Goal: Information Seeking & Learning: Learn about a topic

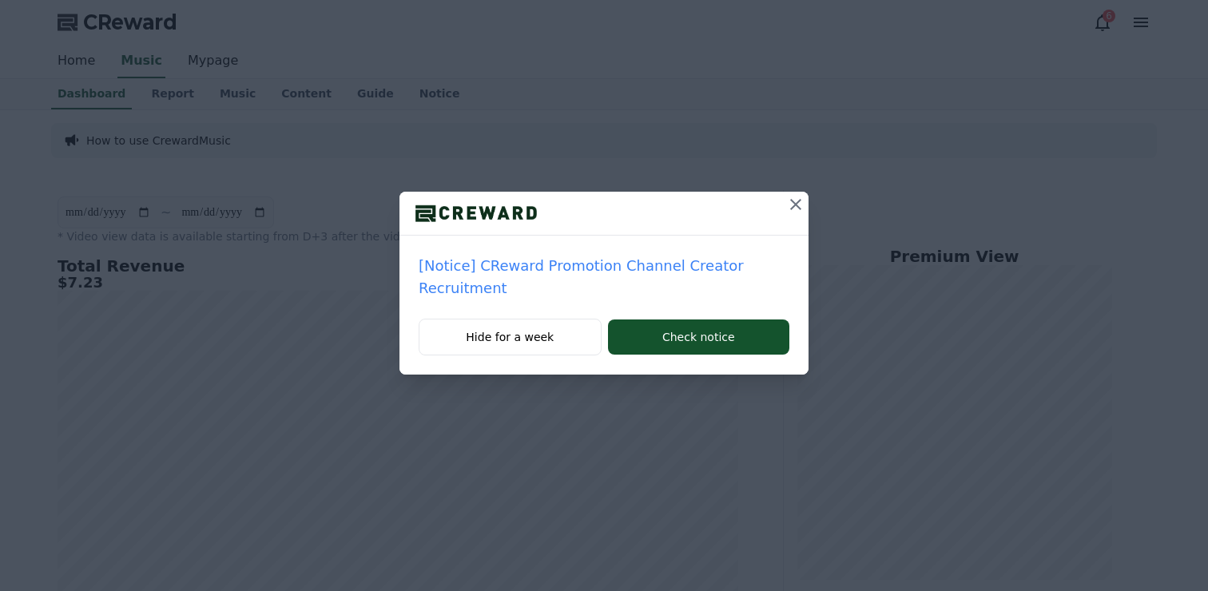
click at [796, 205] on icon at bounding box center [795, 204] width 11 height 11
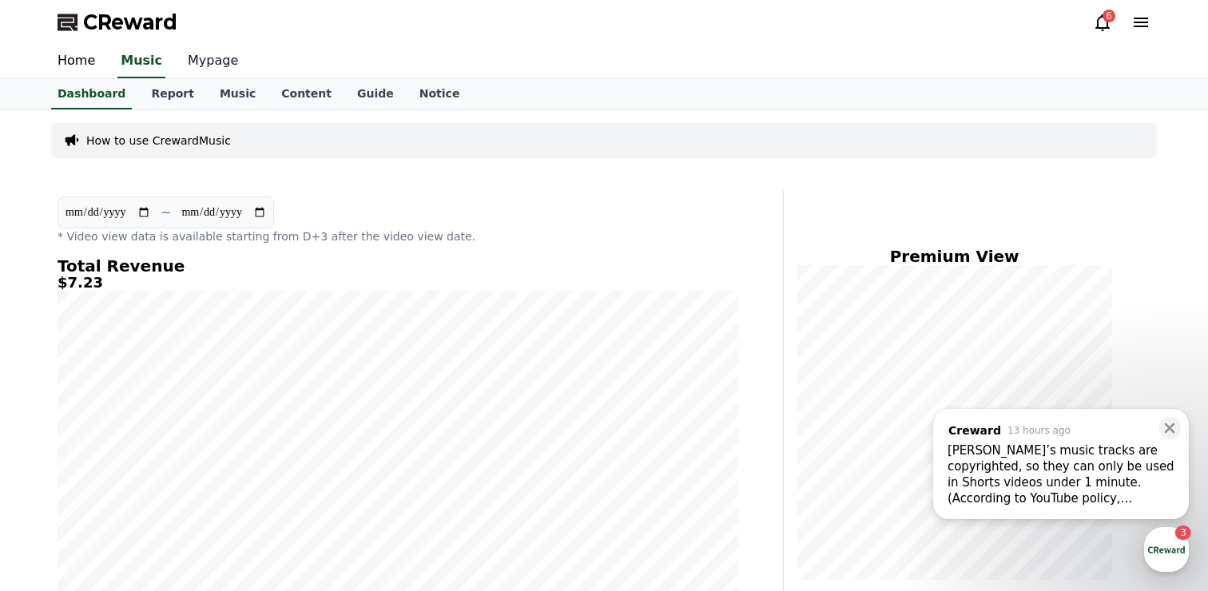
click at [200, 58] on link "Mypage" at bounding box center [213, 62] width 76 height 34
select select "**********"
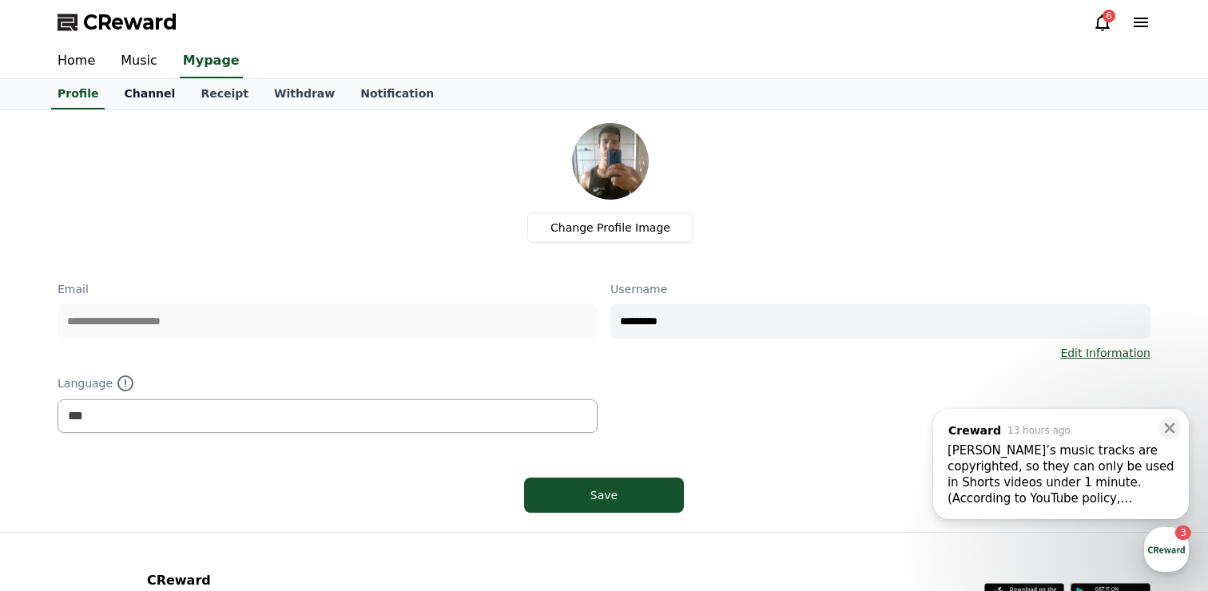
click at [154, 93] on link "Channel" at bounding box center [149, 94] width 77 height 30
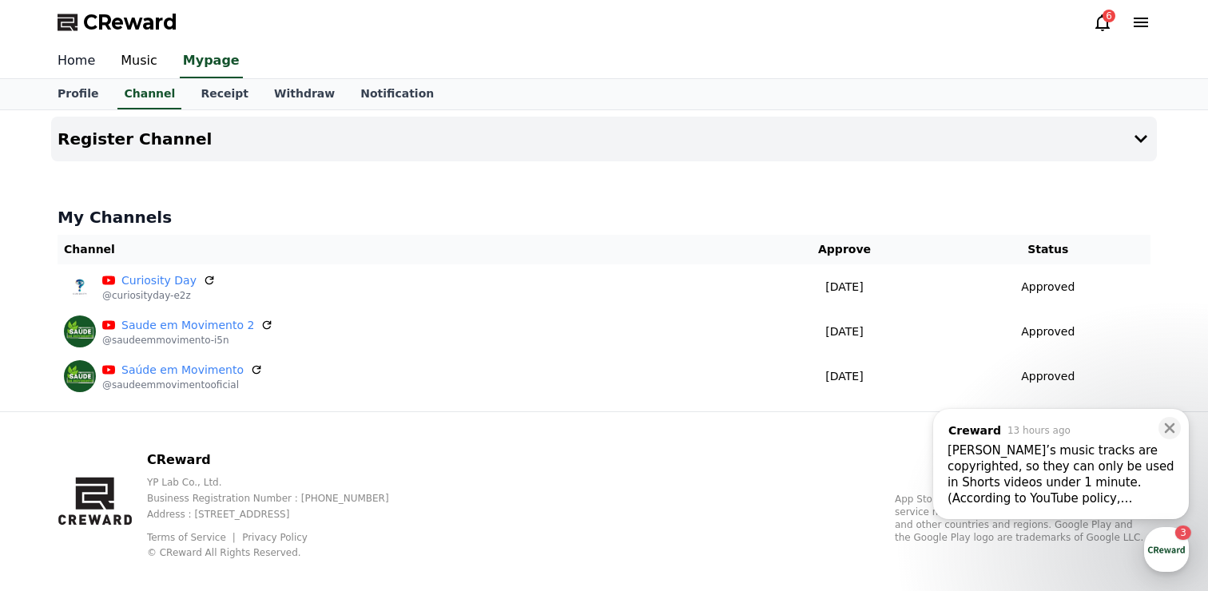
click at [75, 64] on link "Home" at bounding box center [76, 62] width 63 height 34
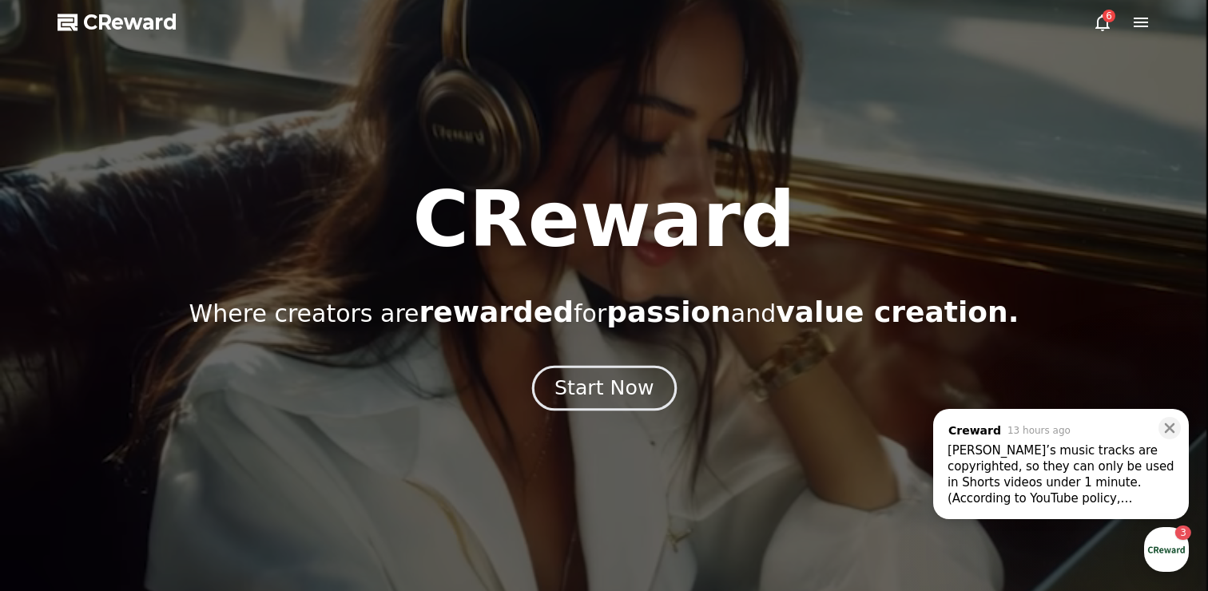
click at [599, 383] on div "Start Now" at bounding box center [604, 388] width 99 height 27
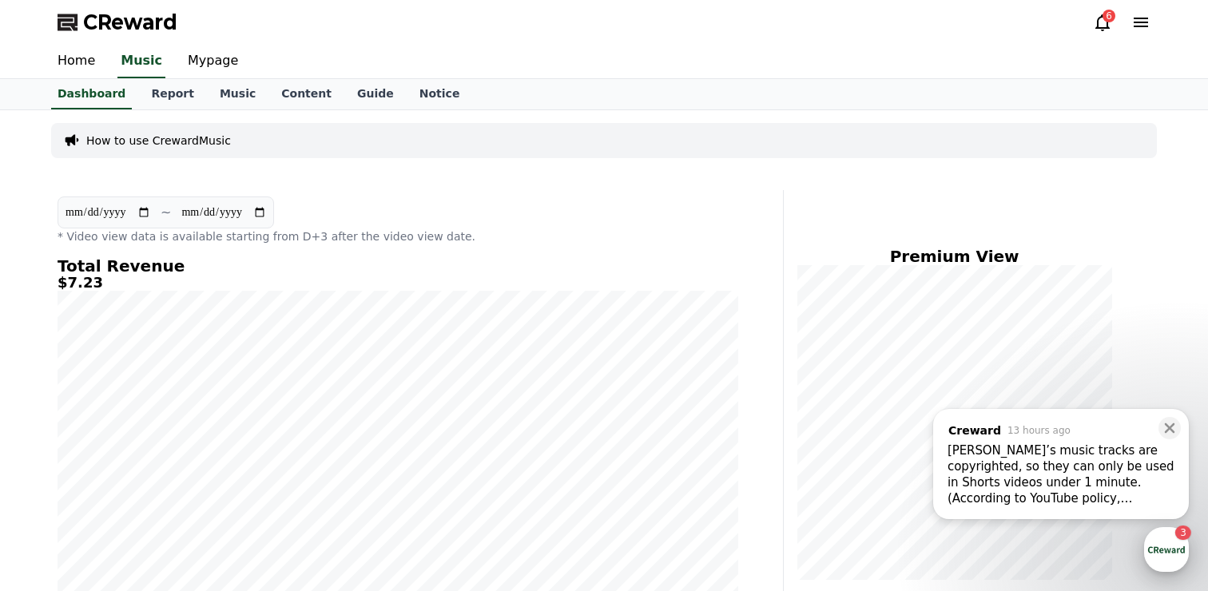
click at [1160, 555] on div "button" at bounding box center [1166, 549] width 45 height 45
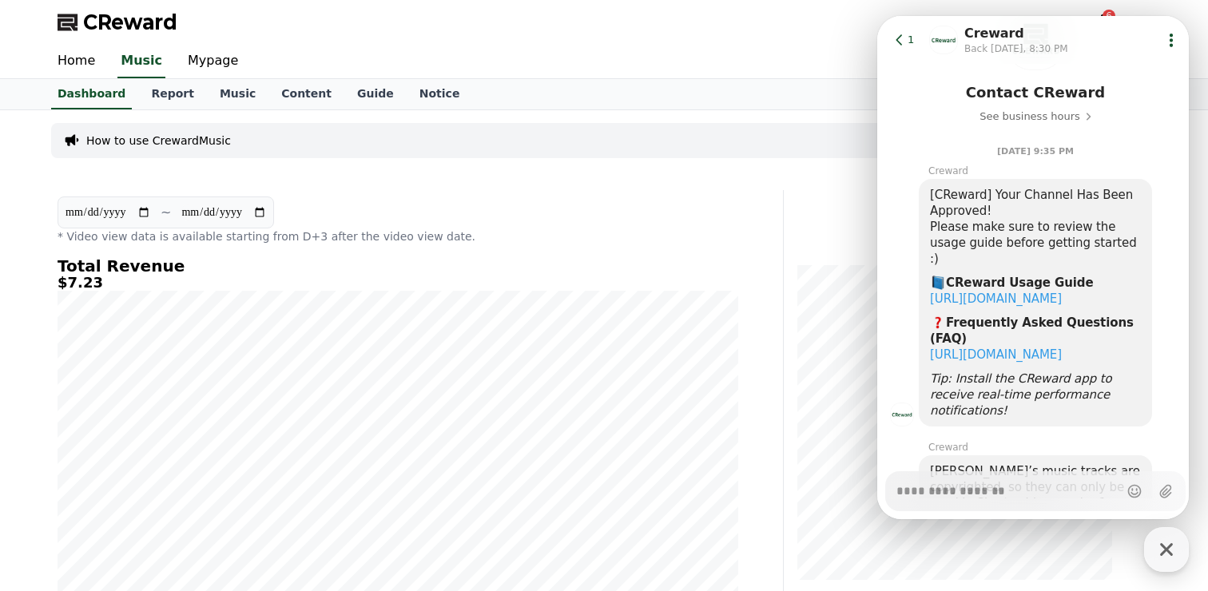
scroll to position [124, 0]
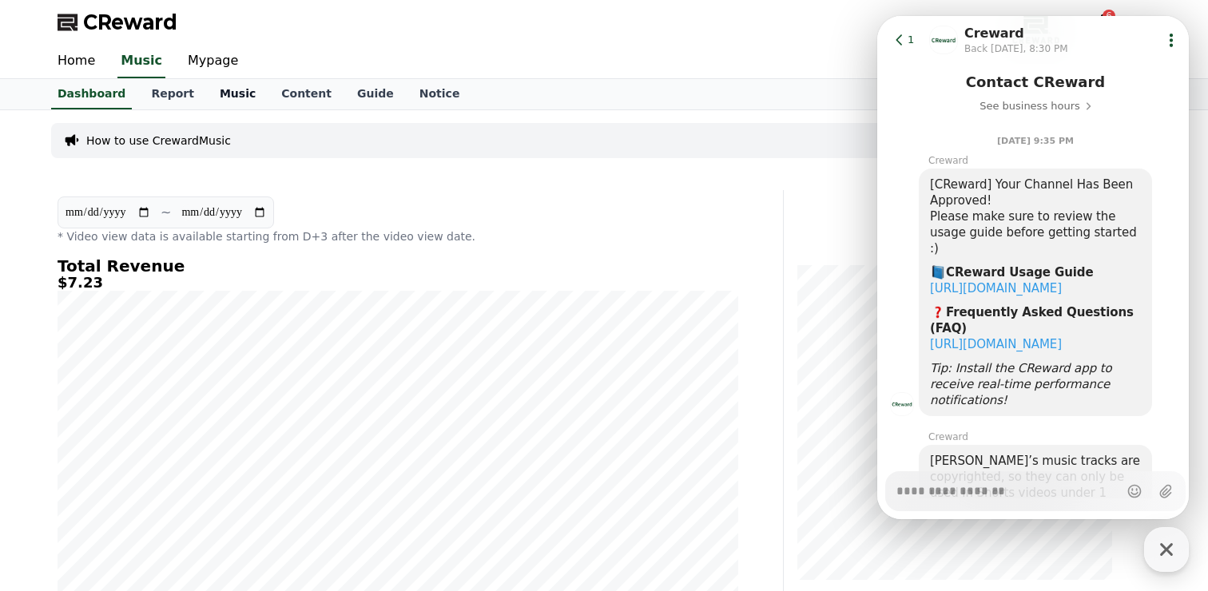
click at [221, 95] on link "Music" at bounding box center [238, 94] width 62 height 30
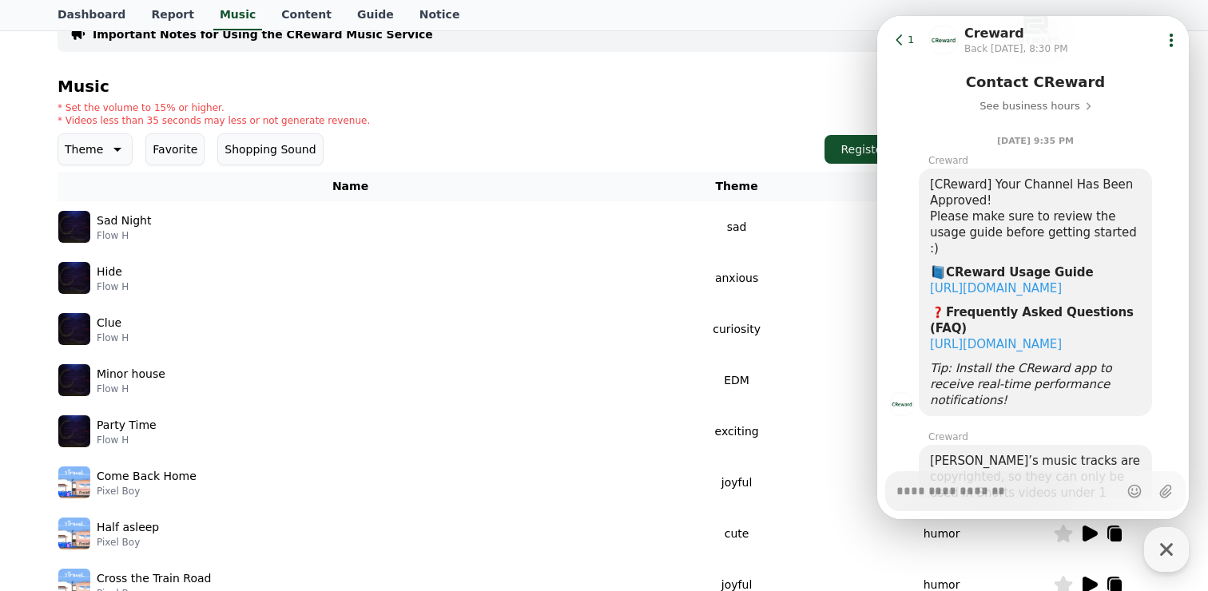
scroll to position [138, 0]
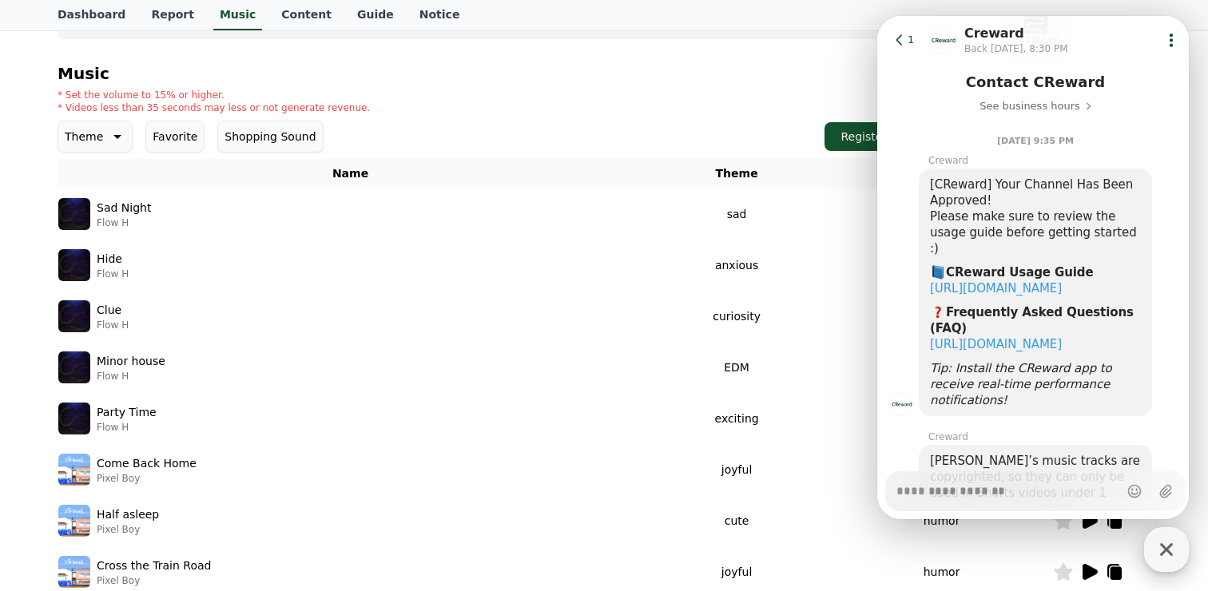
click at [1172, 552] on icon "button" at bounding box center [1166, 549] width 29 height 29
type textarea "*"
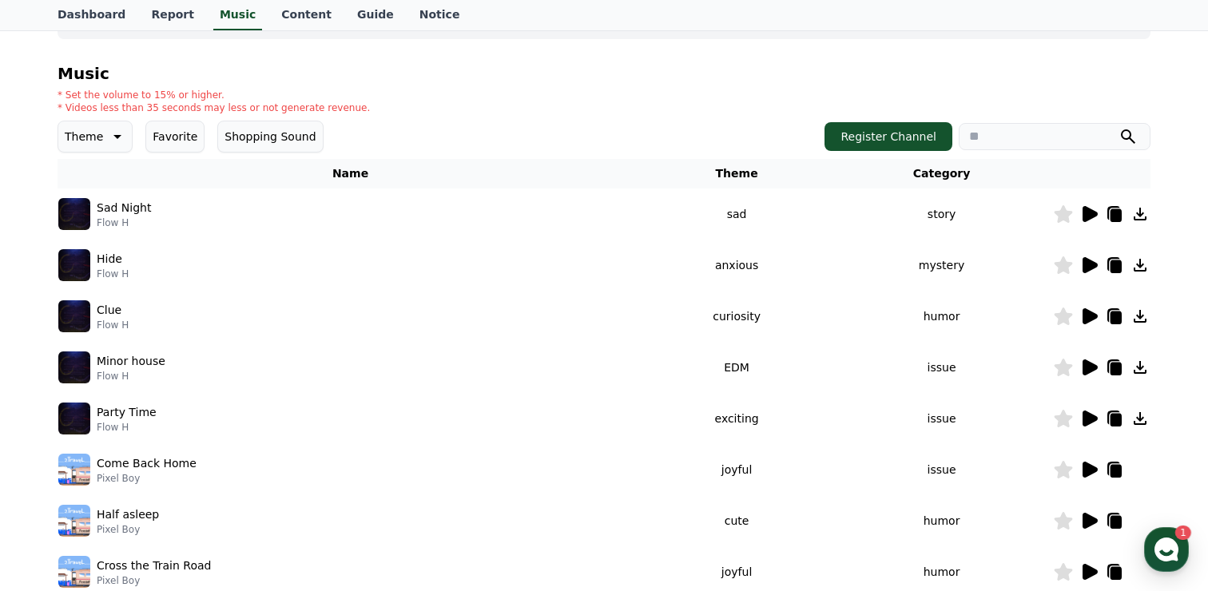
click at [1089, 209] on icon at bounding box center [1090, 214] width 15 height 16
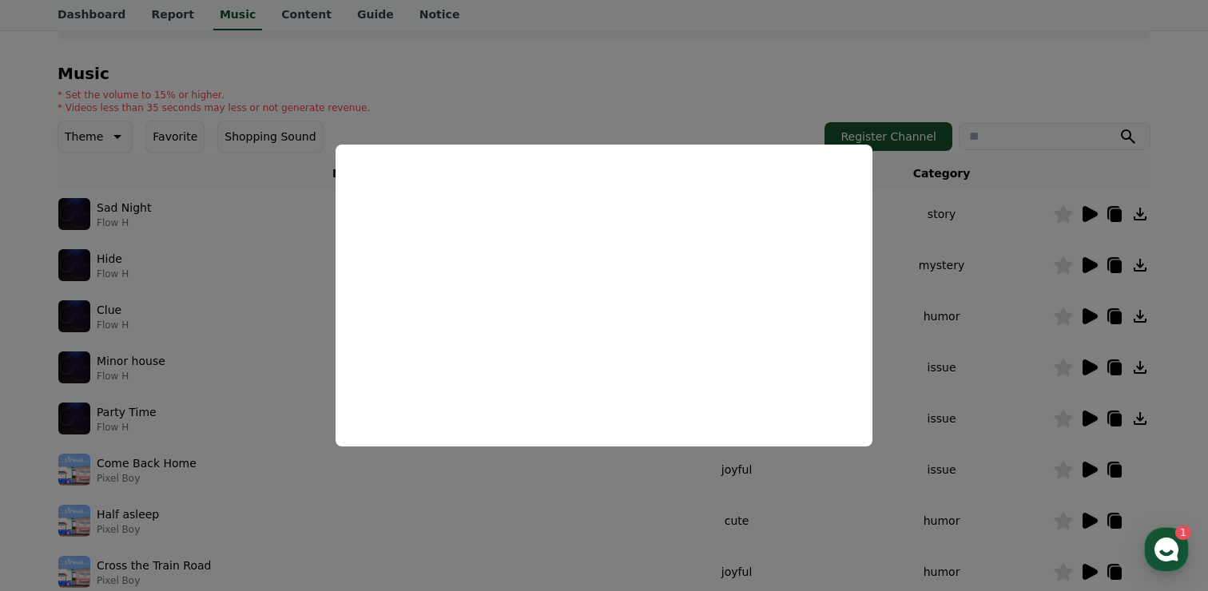
click at [961, 288] on button "close modal" at bounding box center [604, 295] width 1208 height 591
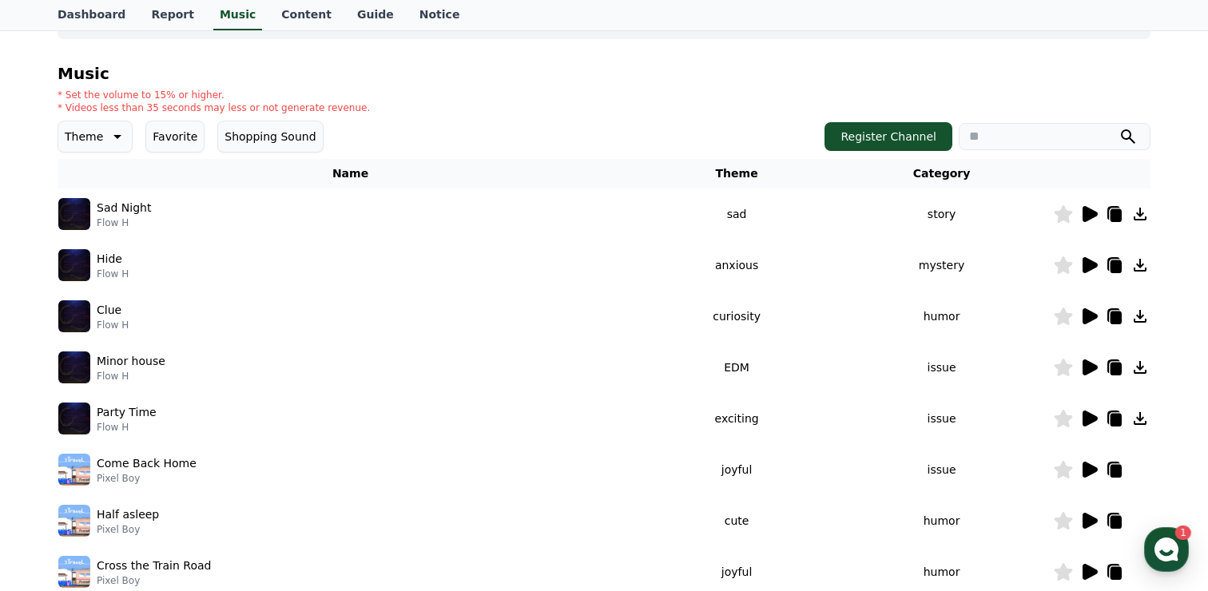
click at [1096, 264] on icon at bounding box center [1090, 265] width 15 height 16
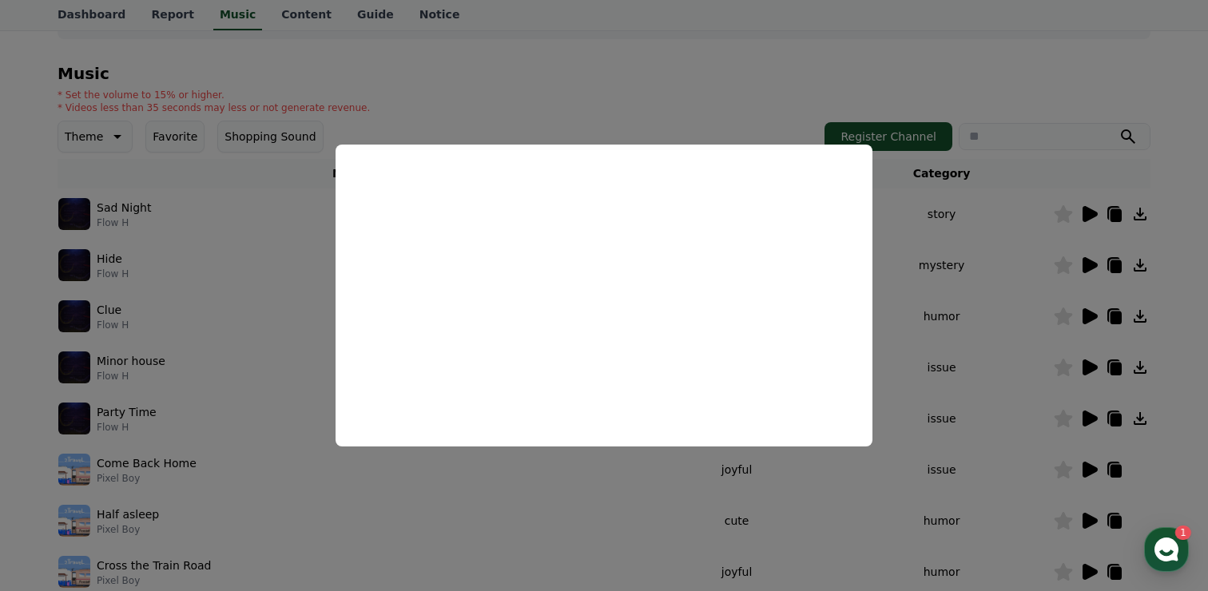
click at [953, 269] on button "close modal" at bounding box center [604, 295] width 1208 height 591
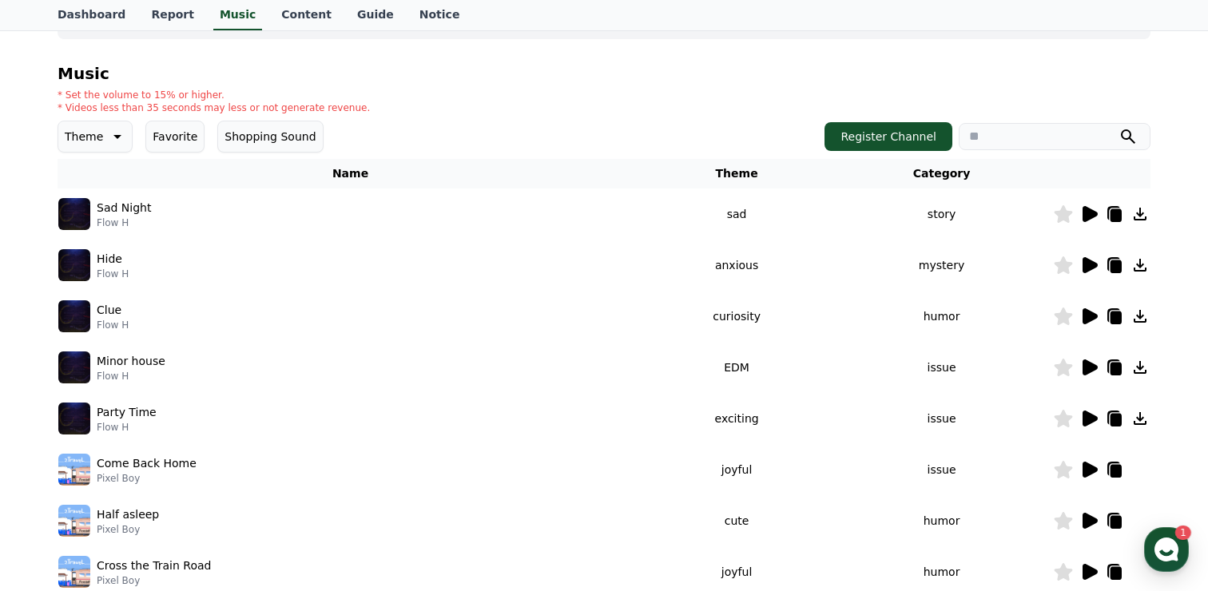
click at [1088, 323] on icon at bounding box center [1089, 316] width 19 height 19
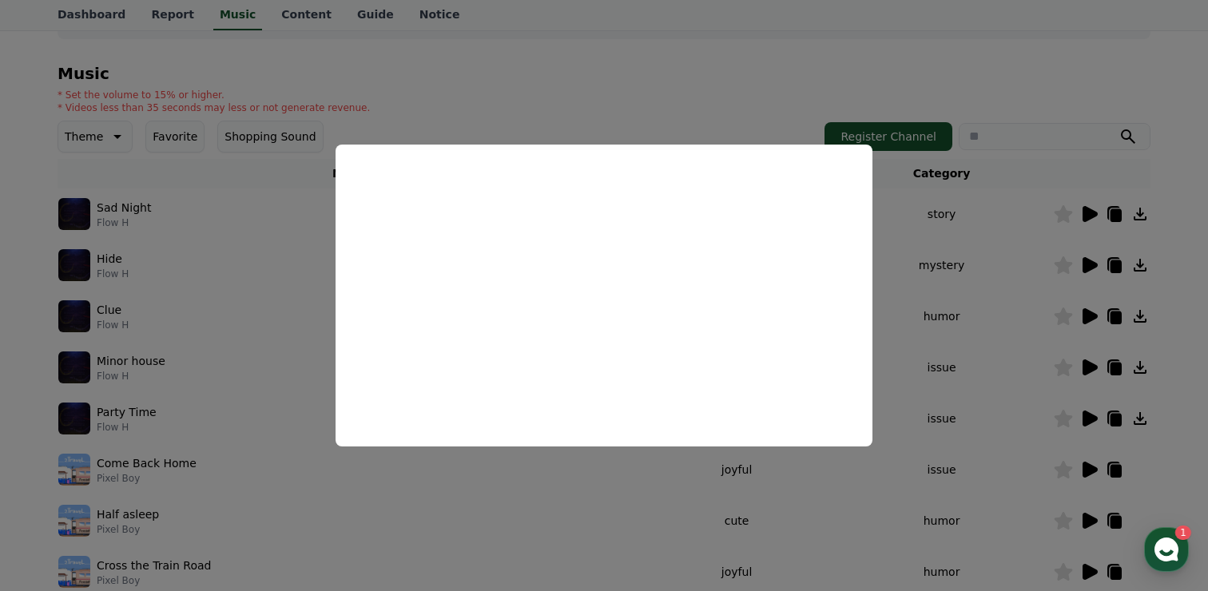
click at [1019, 284] on button "close modal" at bounding box center [604, 295] width 1208 height 591
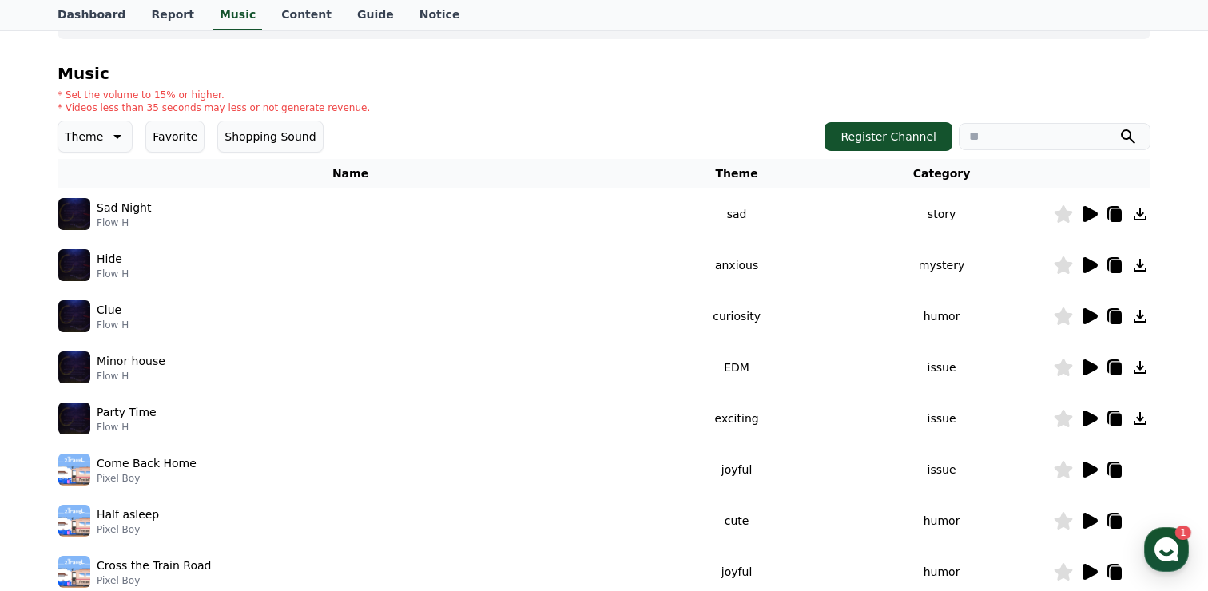
click at [112, 141] on icon at bounding box center [115, 136] width 19 height 19
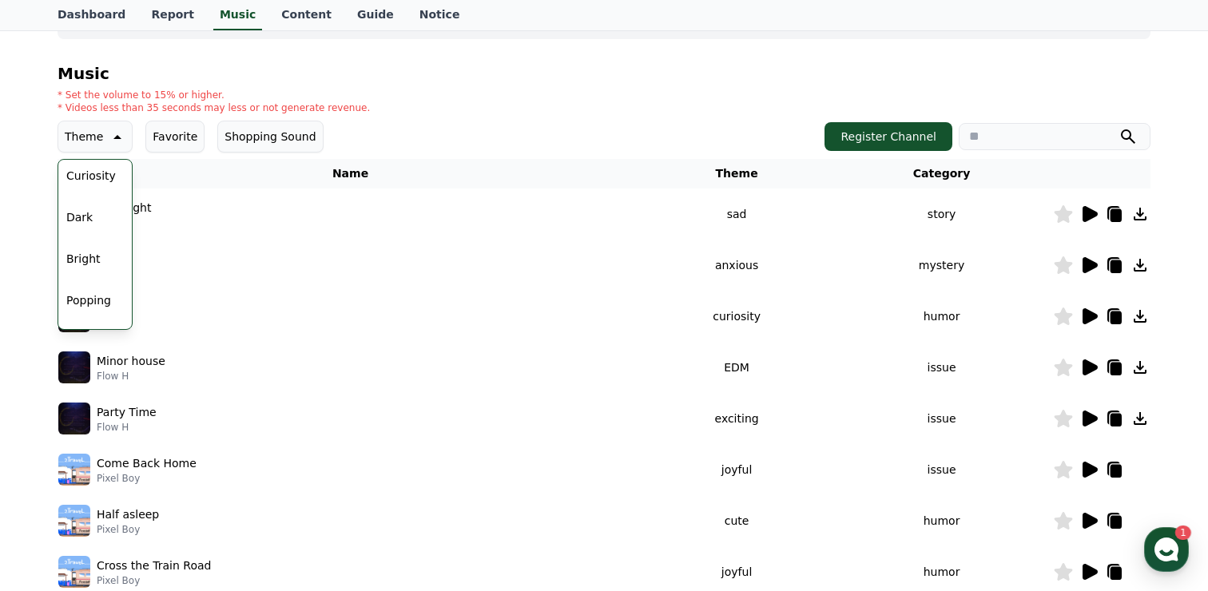
scroll to position [76, 0]
click at [92, 189] on button "Curiosity" at bounding box center [91, 186] width 62 height 35
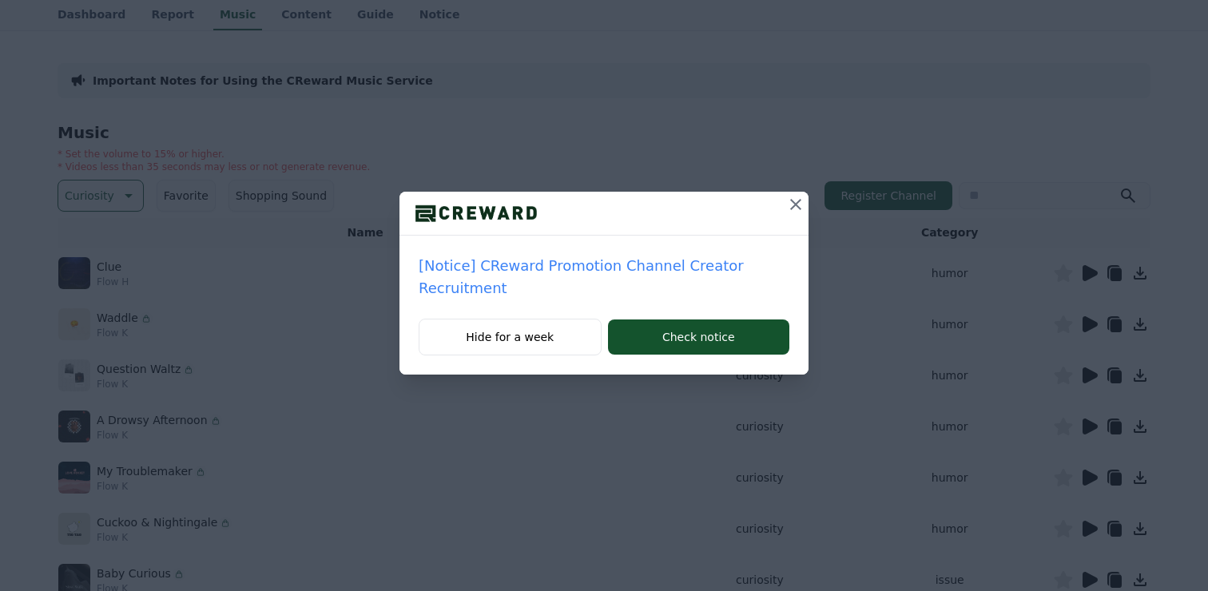
scroll to position [105, 0]
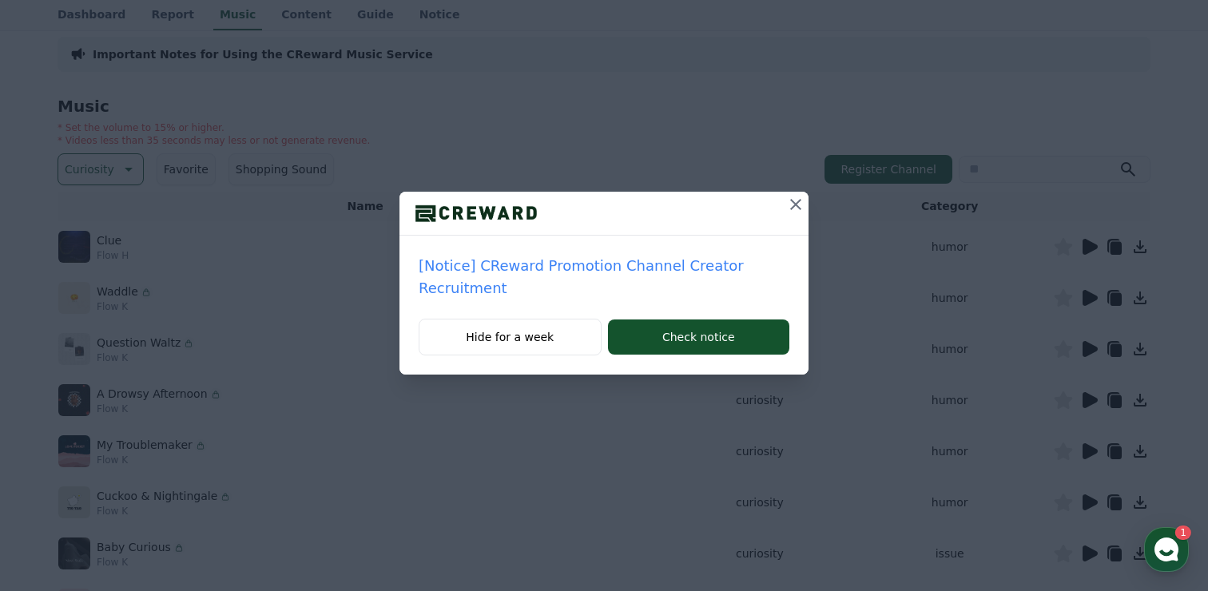
click at [794, 205] on icon at bounding box center [795, 204] width 11 height 11
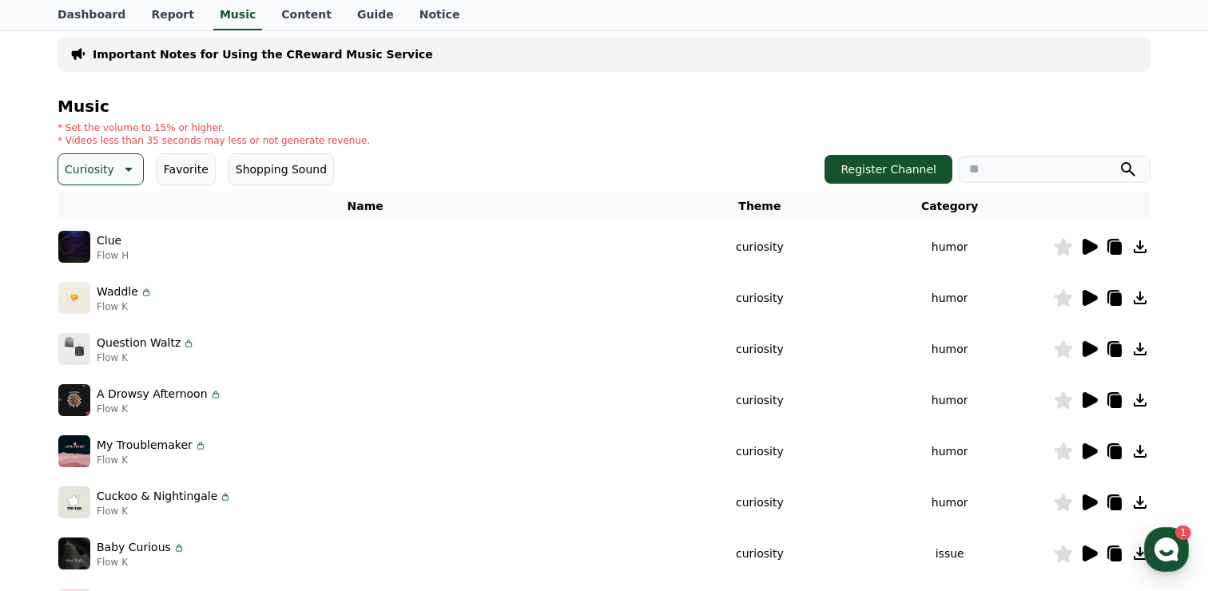
click at [1089, 244] on icon at bounding box center [1090, 247] width 15 height 16
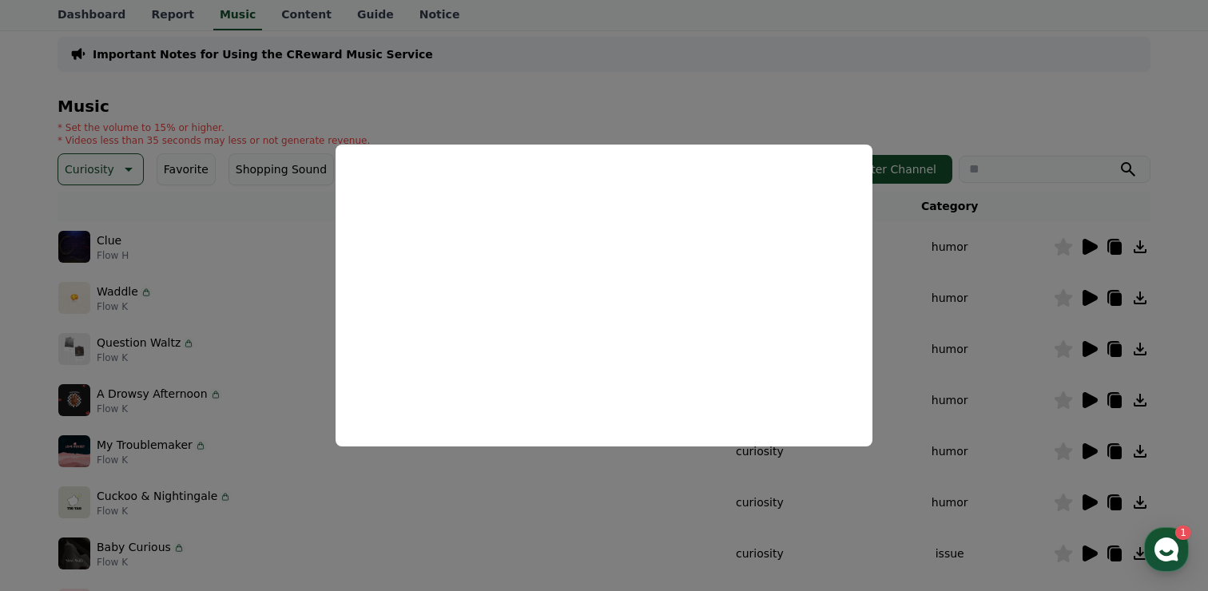
click at [922, 276] on button "close modal" at bounding box center [604, 295] width 1208 height 591
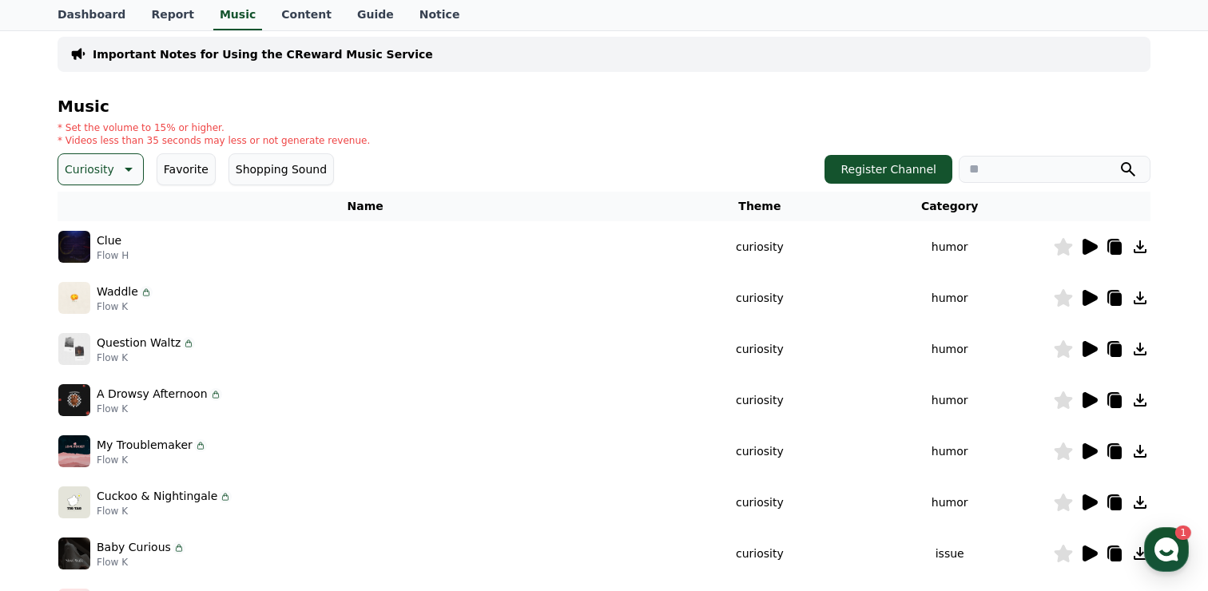
click at [1091, 304] on icon at bounding box center [1089, 297] width 19 height 19
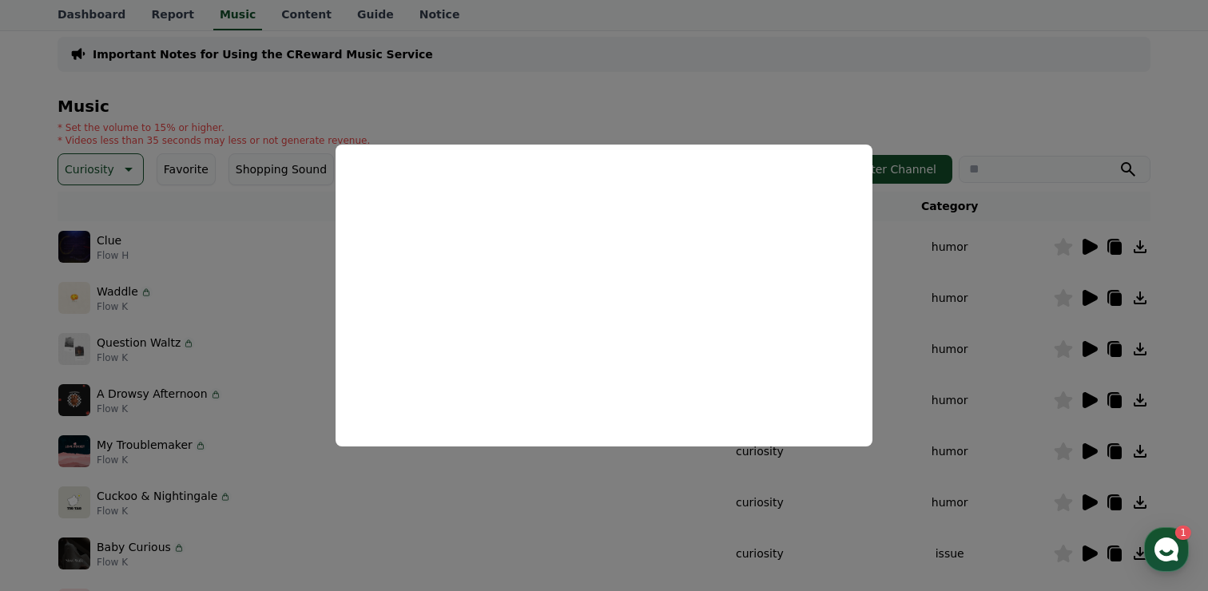
click at [985, 290] on button "close modal" at bounding box center [604, 295] width 1208 height 591
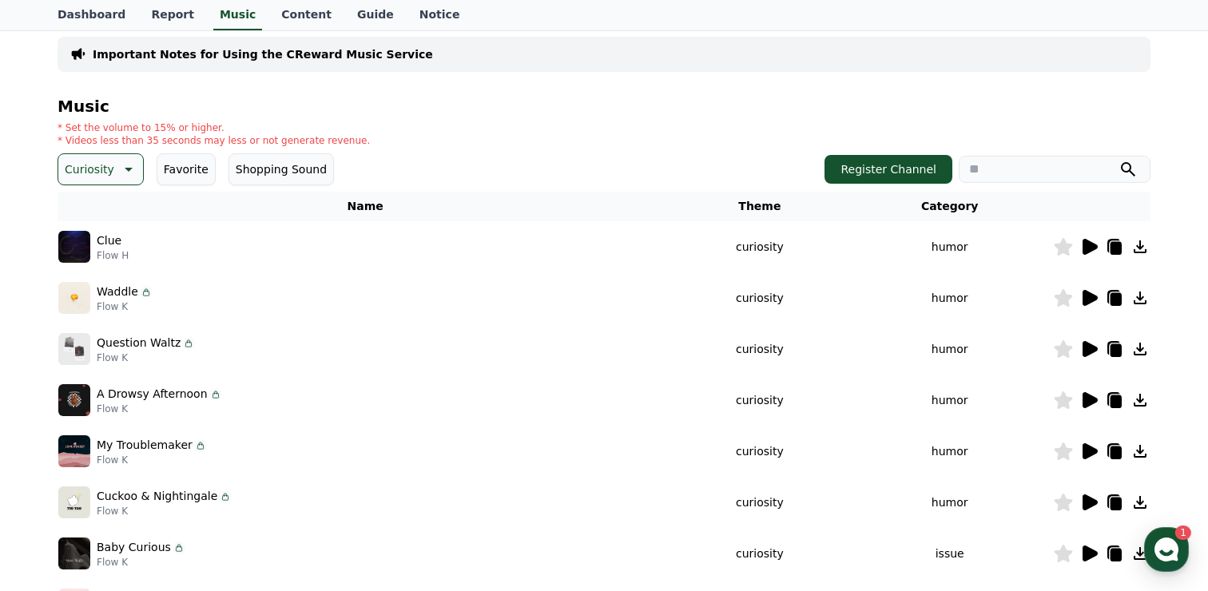
click at [1092, 348] on icon at bounding box center [1090, 349] width 15 height 16
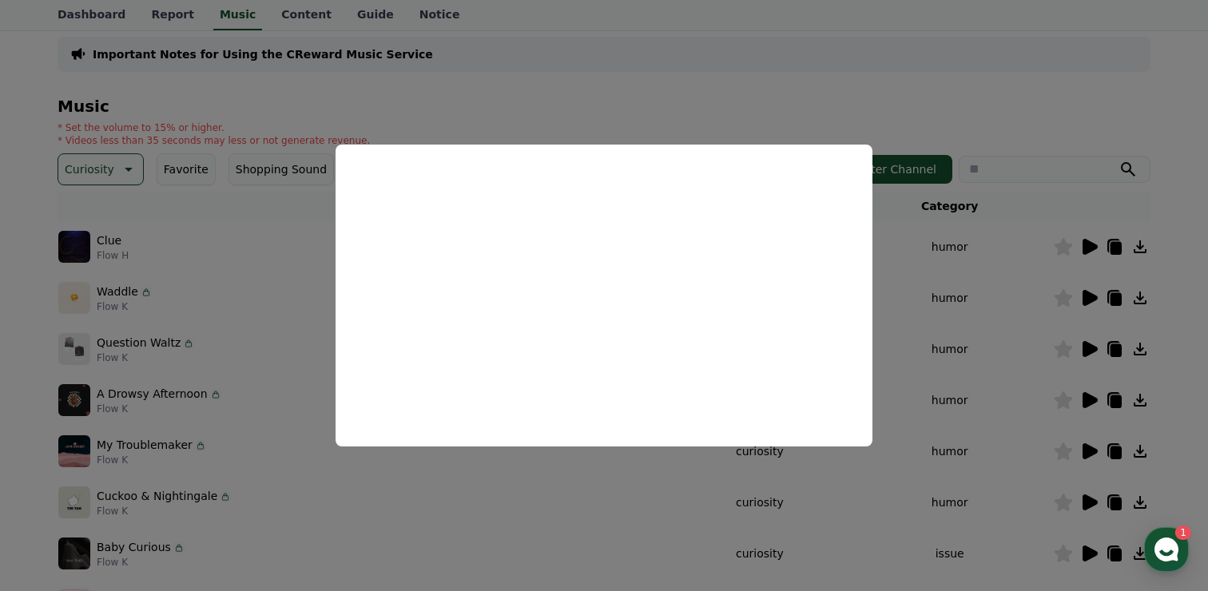
click at [925, 268] on button "close modal" at bounding box center [604, 295] width 1208 height 591
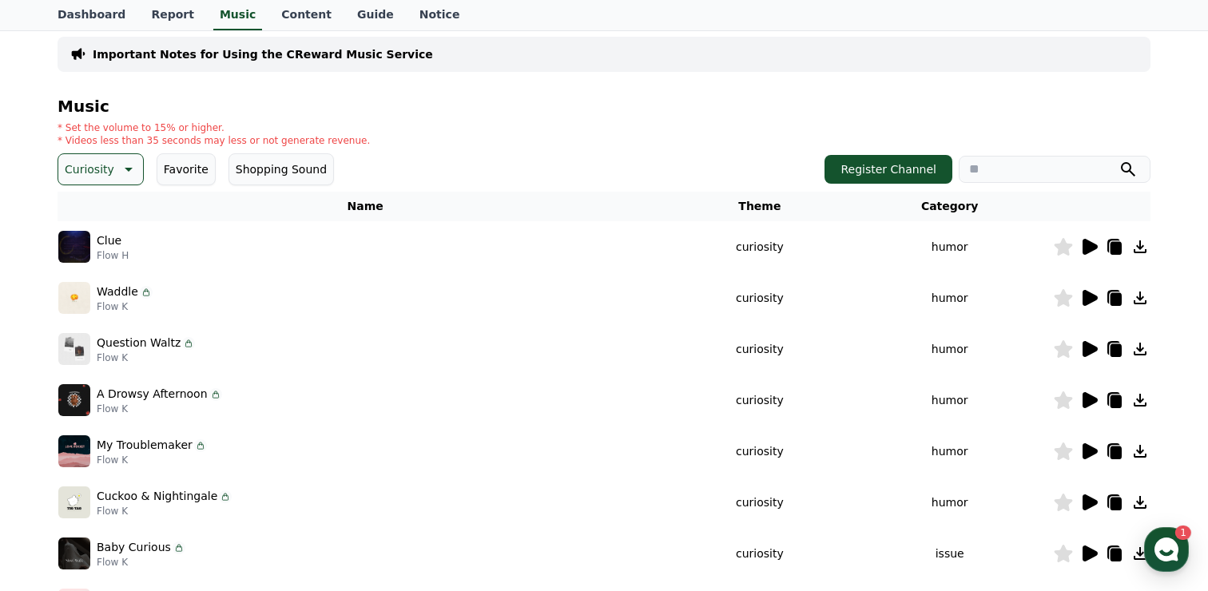
click at [1087, 404] on icon at bounding box center [1090, 400] width 15 height 16
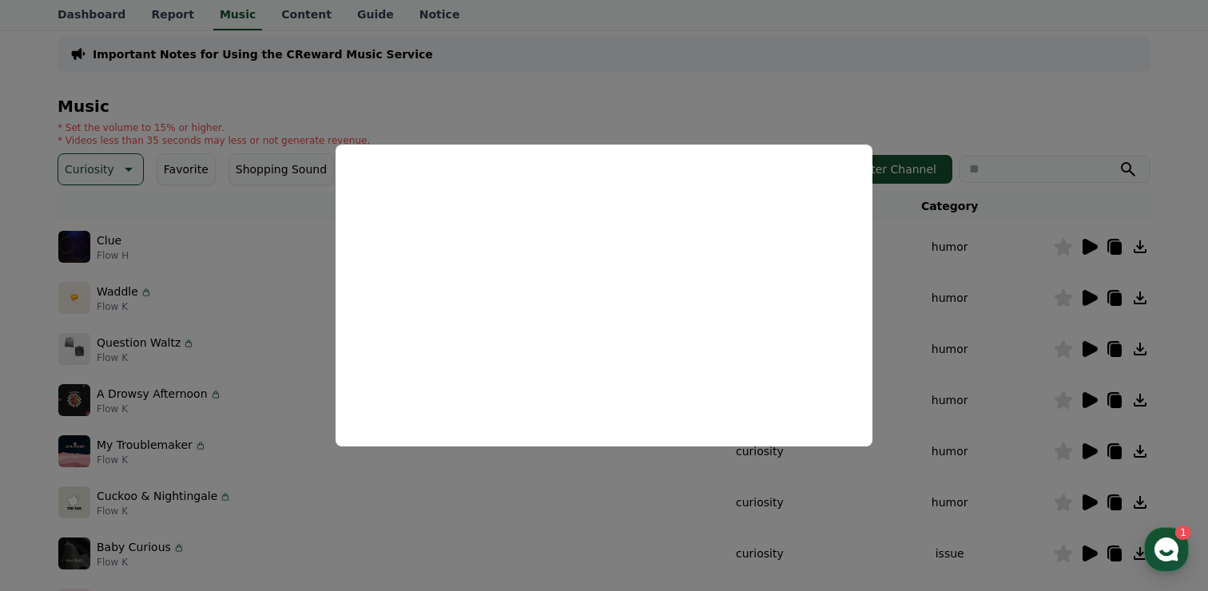
click at [930, 257] on button "close modal" at bounding box center [604, 295] width 1208 height 591
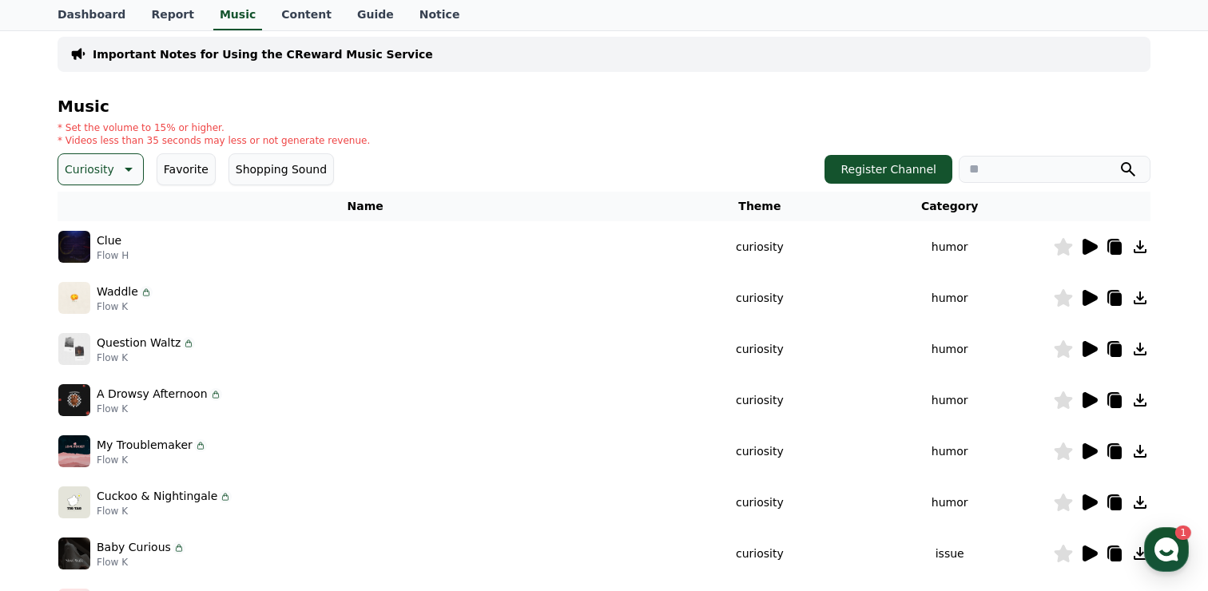
click at [110, 159] on button "Curiosity" at bounding box center [101, 169] width 86 height 32
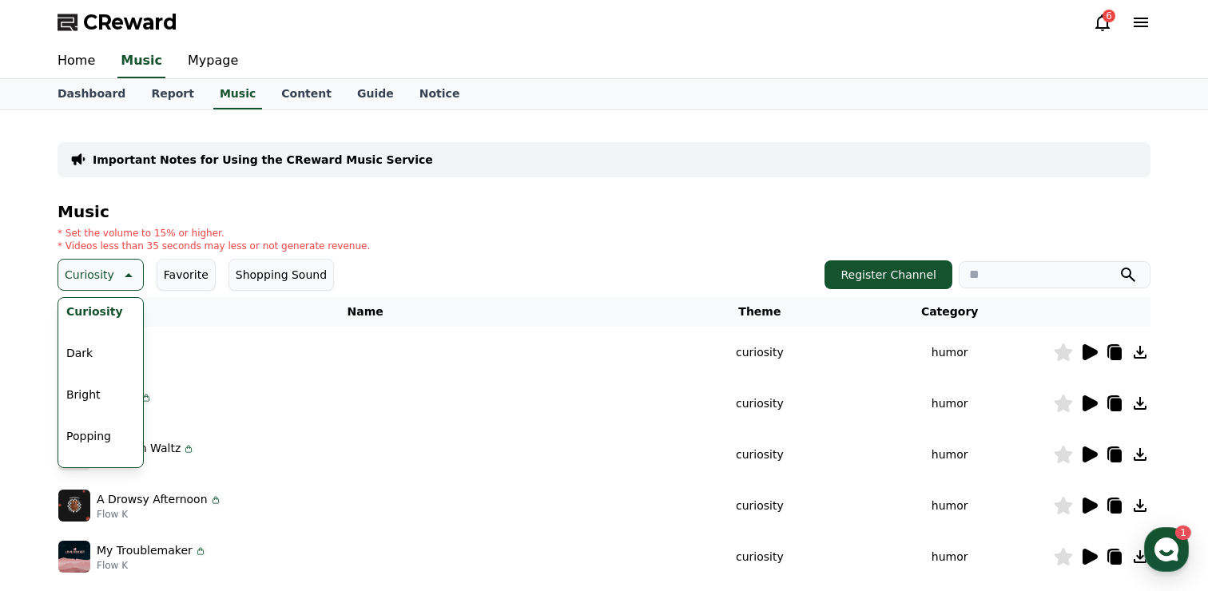
scroll to position [0, 0]
click at [79, 323] on button "All" at bounding box center [73, 317] width 26 height 35
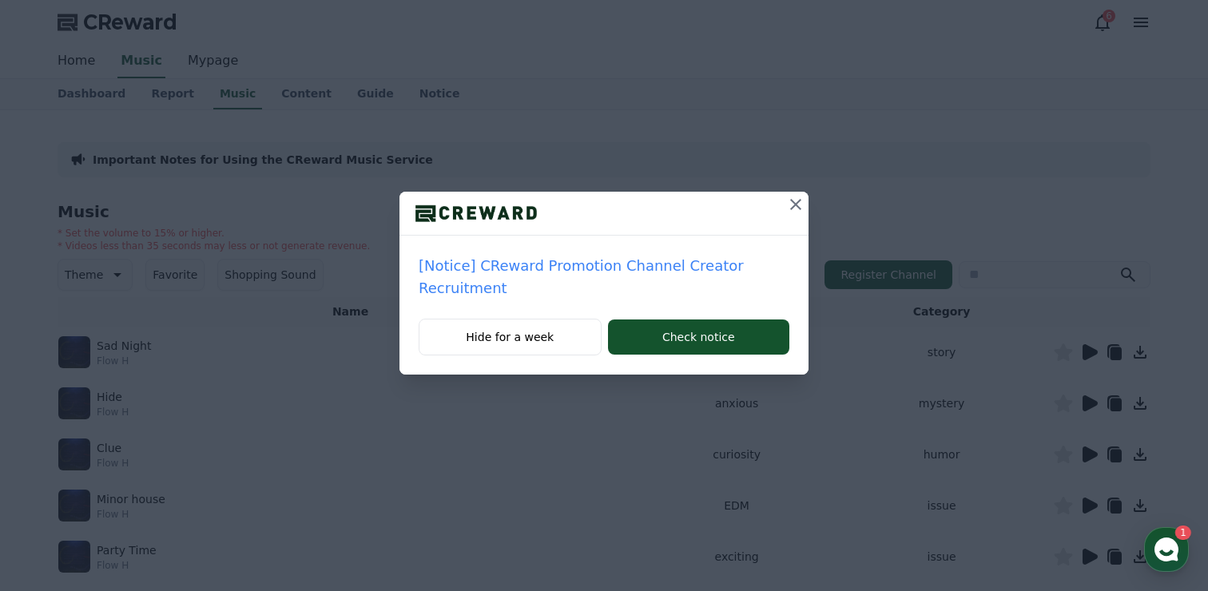
click at [655, 453] on div "[Notice] CReward Promotion Channel Creator Recruitment Hide for a week Check no…" at bounding box center [604, 295] width 1208 height 591
click at [804, 203] on icon at bounding box center [795, 204] width 19 height 19
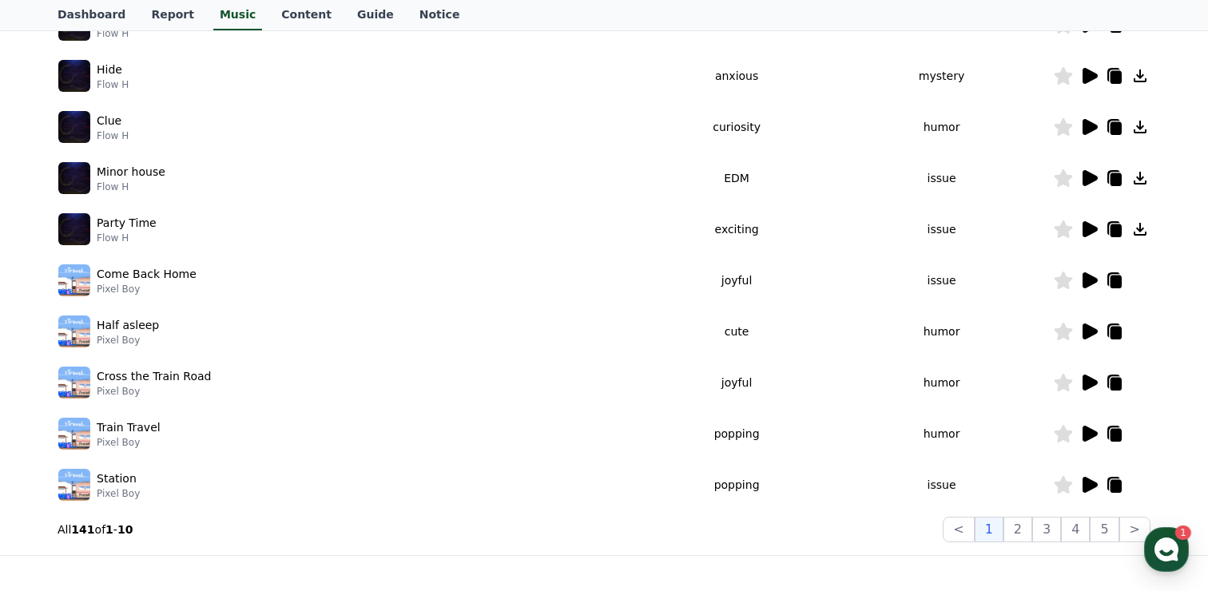
scroll to position [323, 0]
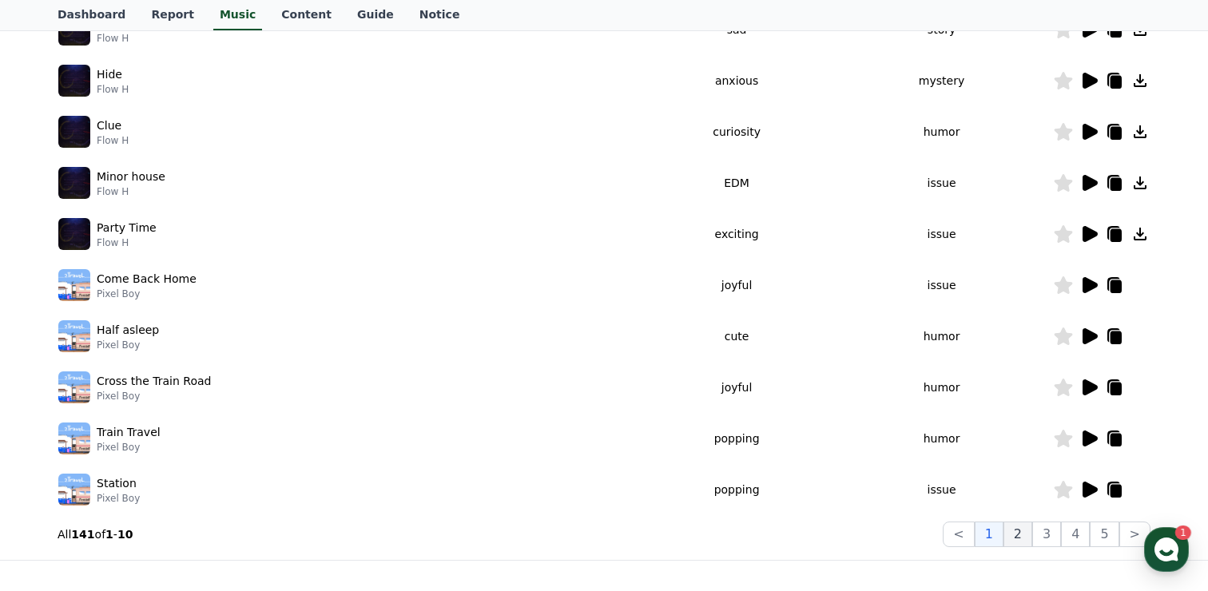
click at [1024, 531] on button "2" at bounding box center [1018, 535] width 29 height 26
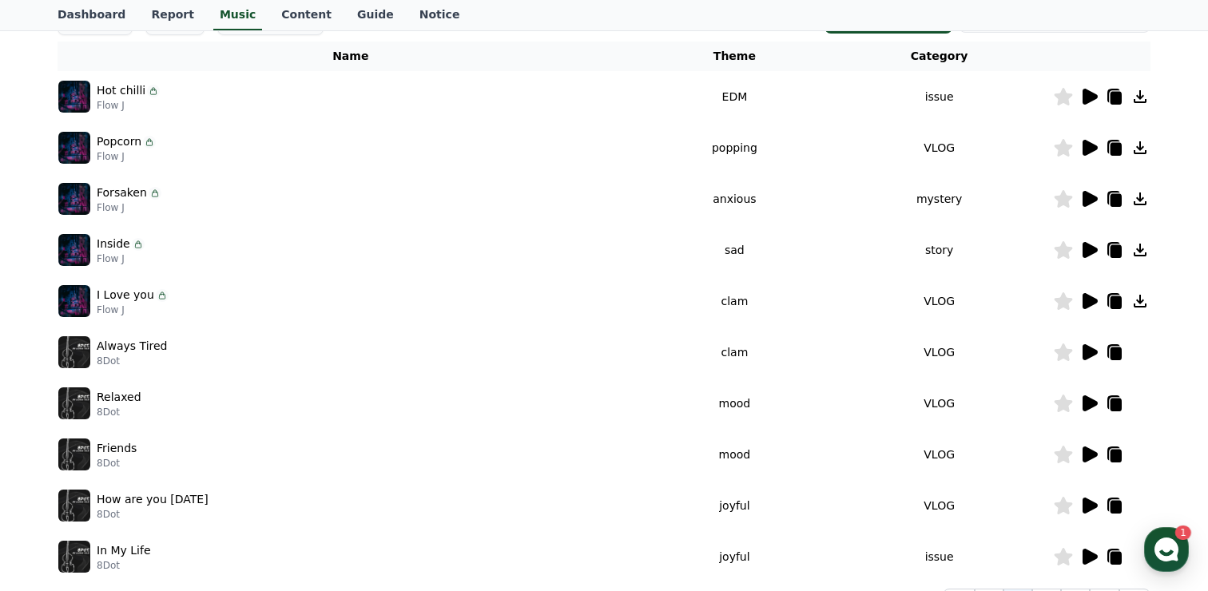
scroll to position [214, 0]
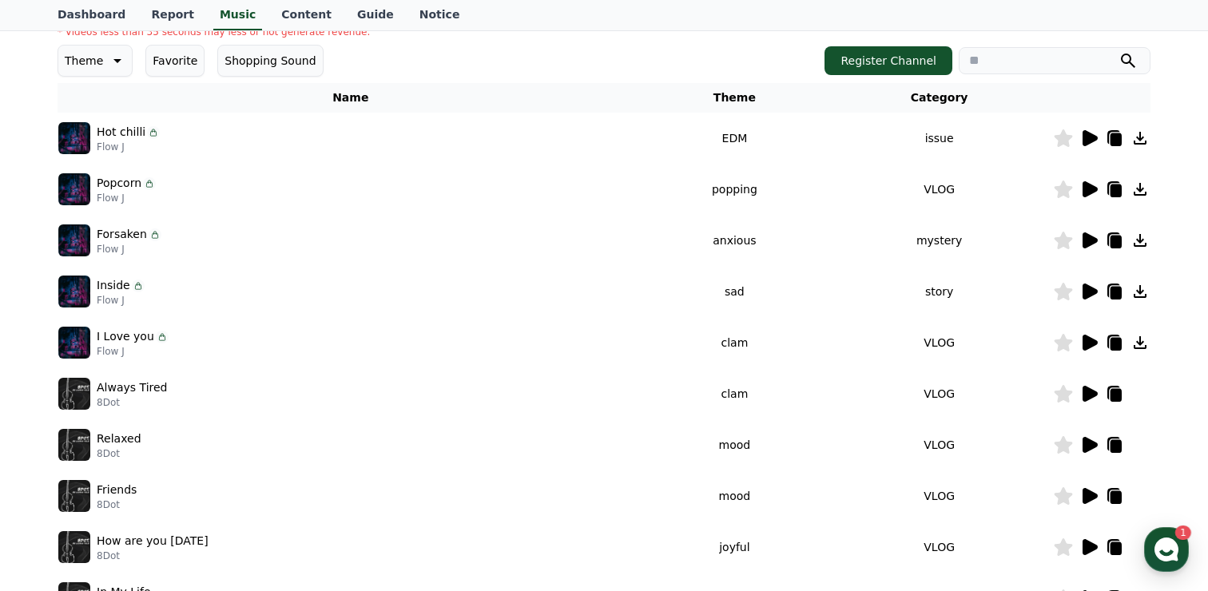
click at [1088, 240] on icon at bounding box center [1090, 241] width 15 height 16
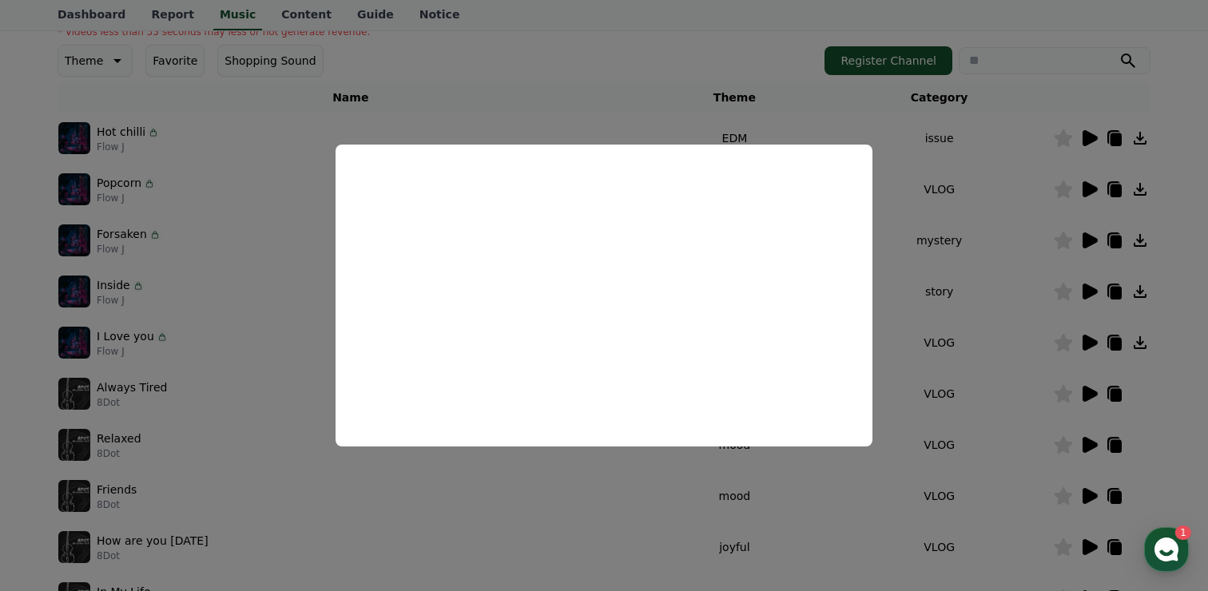
click at [903, 242] on button "close modal" at bounding box center [604, 295] width 1208 height 591
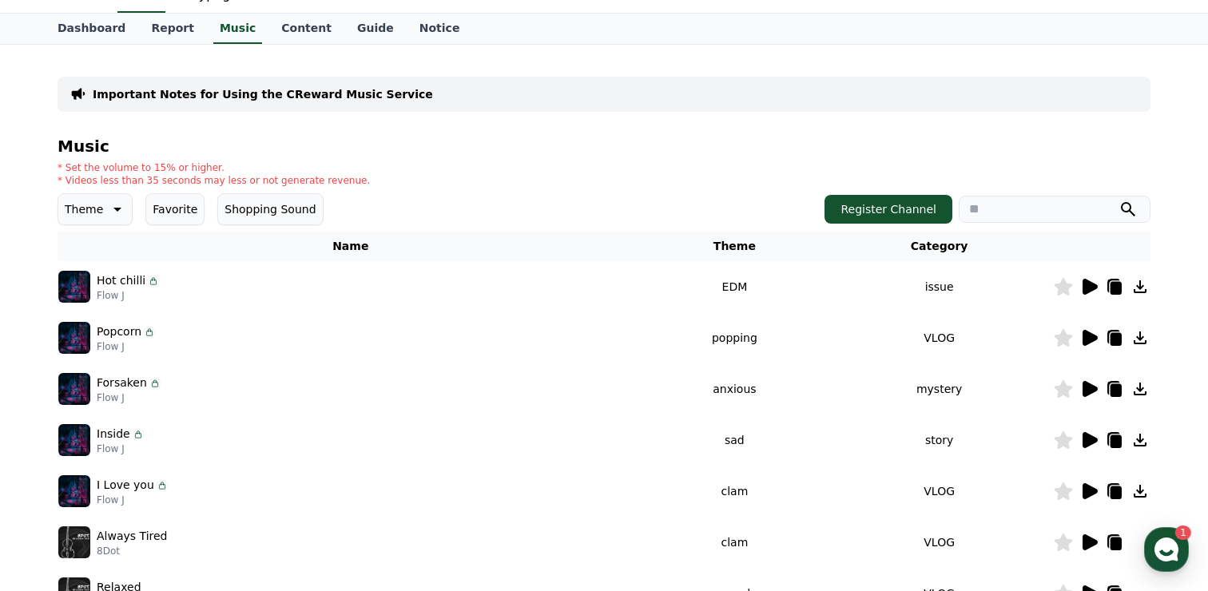
scroll to position [0, 0]
